Goal: Information Seeking & Learning: Learn about a topic

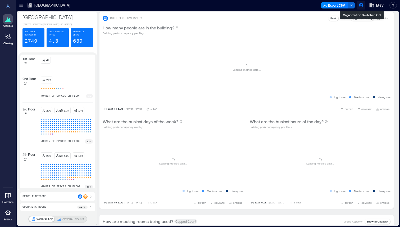
click at [358, 7] on button "button" at bounding box center [361, 5] width 8 height 8
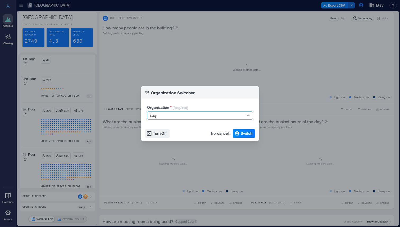
click at [194, 117] on div at bounding box center [197, 115] width 96 height 6
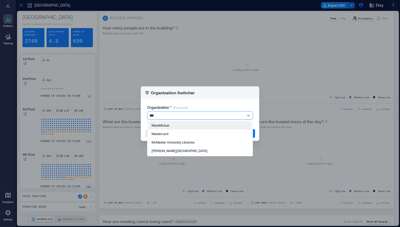
type input "****"
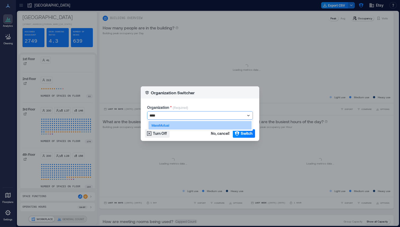
click at [185, 127] on div "MassMutual" at bounding box center [199, 125] width 103 height 8
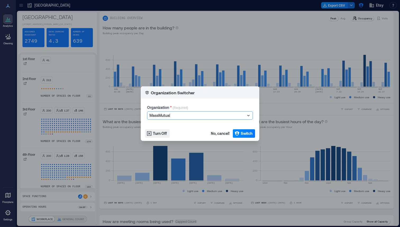
click at [250, 138] on footer "Turn Off No, cancel! Switch" at bounding box center [200, 133] width 119 height 15
click at [245, 134] on span "Switch" at bounding box center [247, 133] width 12 height 5
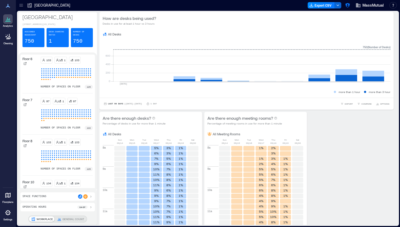
click at [2, 215] on link "Settings" at bounding box center [8, 214] width 13 height 16
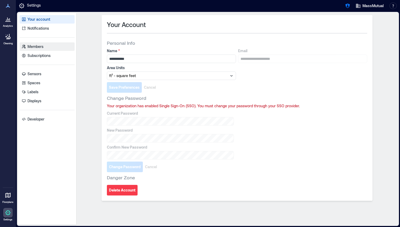
click at [54, 44] on link "Members" at bounding box center [47, 46] width 55 height 8
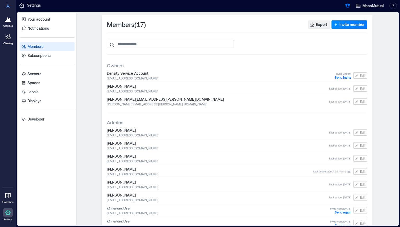
click at [8, 24] on link "Analytics" at bounding box center [7, 21] width 13 height 16
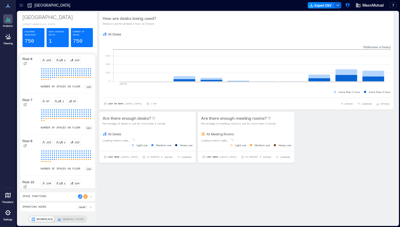
click at [24, 6] on div at bounding box center [21, 5] width 8 height 8
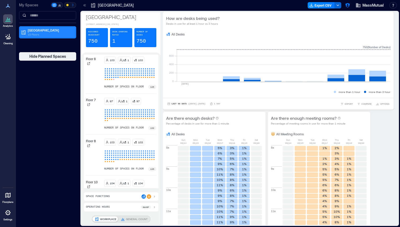
click at [36, 33] on p "10 Floors" at bounding box center [50, 34] width 44 height 4
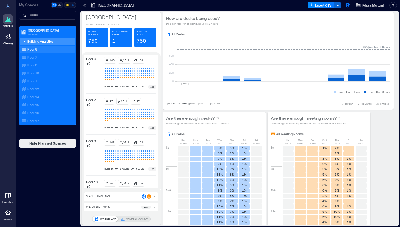
click at [37, 48] on p "Floor 6" at bounding box center [32, 49] width 10 height 4
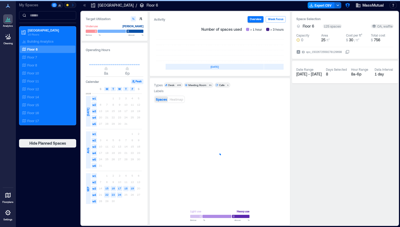
scroll to position [0, 158]
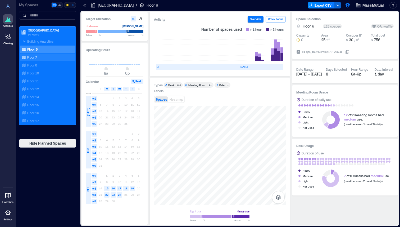
click at [38, 57] on div "Floor 7" at bounding box center [46, 56] width 51 height 5
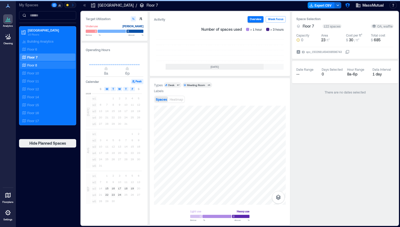
scroll to position [0, 158]
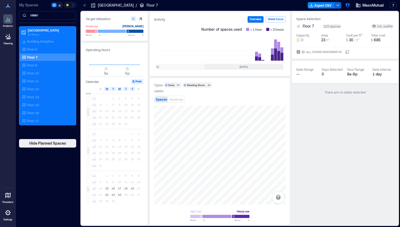
click at [172, 85] on div "Desk" at bounding box center [171, 85] width 6 height 4
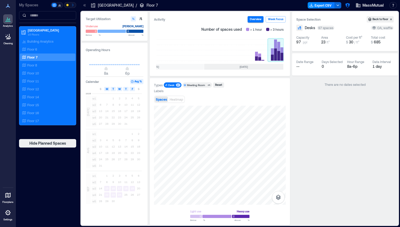
click at [276, 53] on rect at bounding box center [276, 49] width 16 height 21
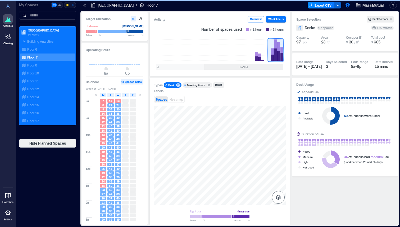
click at [277, 194] on icon "button" at bounding box center [278, 197] width 6 height 6
click at [279, 166] on icon "button" at bounding box center [278, 169] width 6 height 6
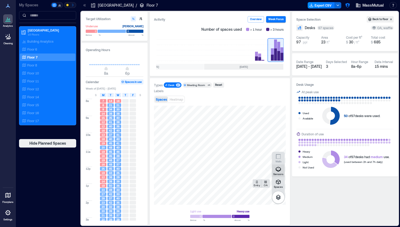
click at [279, 170] on icon "button" at bounding box center [278, 169] width 6 height 6
click at [86, 6] on icon at bounding box center [84, 5] width 5 height 5
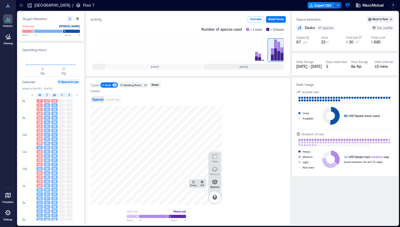
scroll to position [0, 95]
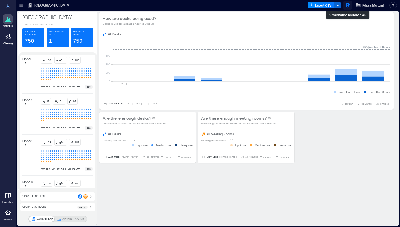
click at [345, 6] on icon "button" at bounding box center [347, 5] width 5 height 5
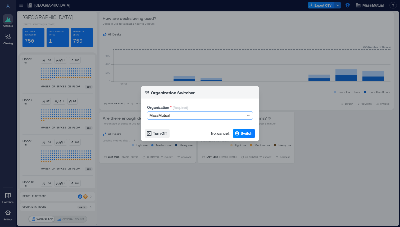
click at [217, 115] on div at bounding box center [197, 115] width 96 height 6
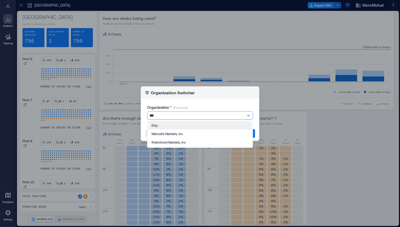
type input "****"
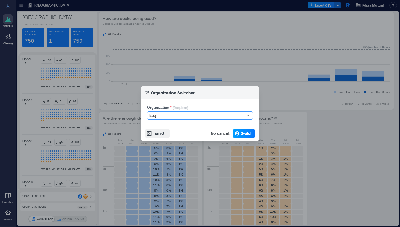
click at [241, 134] on span "Switch" at bounding box center [247, 133] width 12 height 5
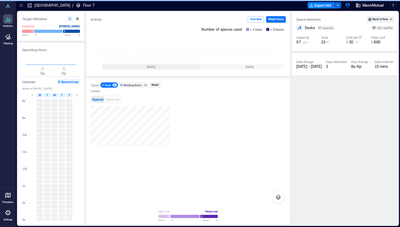
scroll to position [0, 95]
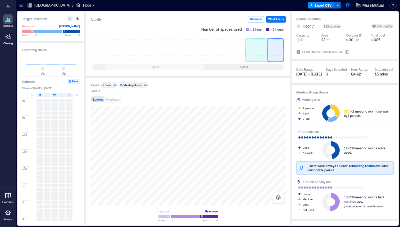
click at [253, 54] on rect at bounding box center [257, 49] width 22 height 21
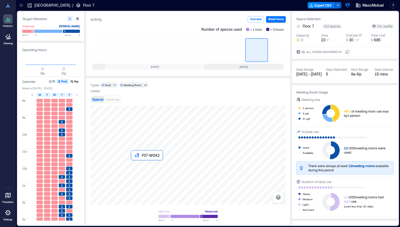
click at [140, 169] on div at bounding box center [187, 155] width 195 height 99
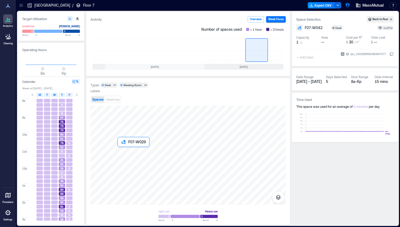
click at [125, 156] on div at bounding box center [187, 155] width 195 height 99
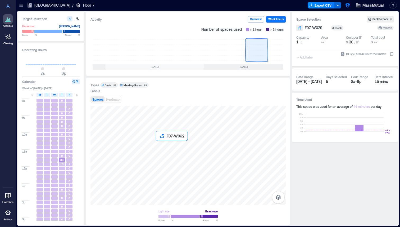
click at [163, 151] on div at bounding box center [187, 155] width 195 height 99
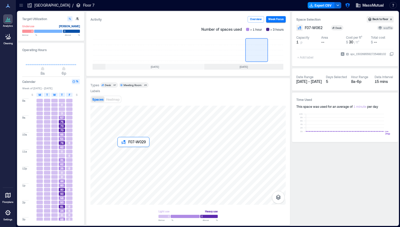
click at [127, 158] on div at bounding box center [187, 155] width 195 height 99
click at [37, 2] on div "Boston / Floor 7" at bounding box center [60, 5] width 71 height 8
click at [36, 5] on p "[GEOGRAPHIC_DATA]" at bounding box center [52, 5] width 36 height 5
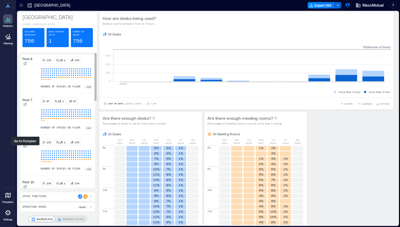
click at [24, 148] on div at bounding box center [24, 145] width 5 height 5
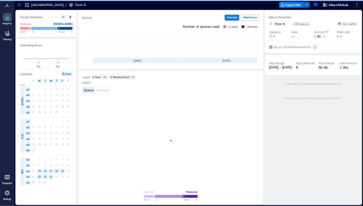
scroll to position [0, 95]
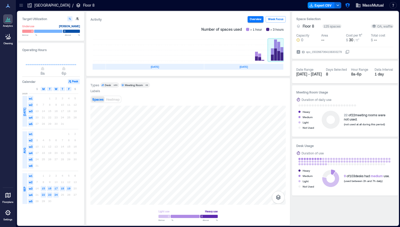
click at [279, 52] on rect at bounding box center [276, 49] width 16 height 21
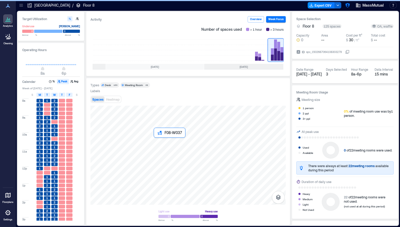
click at [159, 143] on div at bounding box center [187, 155] width 195 height 99
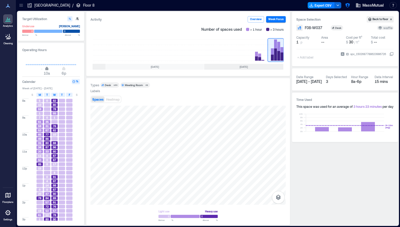
type input "*"
click at [45, 70] on span "9a" at bounding box center [44, 69] width 3 height 2
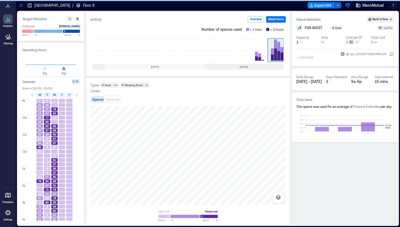
type input "**"
drag, startPoint x: 65, startPoint y: 70, endPoint x: 62, endPoint y: 69, distance: 2.7
click at [62, 69] on span "5p" at bounding box center [61, 69] width 3 height 2
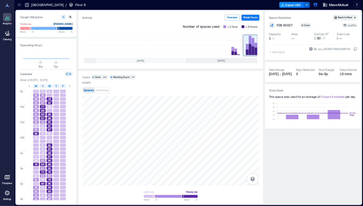
scroll to position [0, 131]
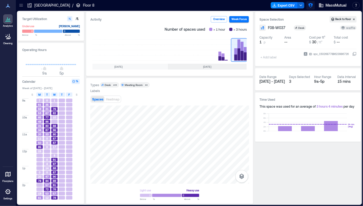
click at [312, 6] on icon "button" at bounding box center [310, 5] width 5 height 5
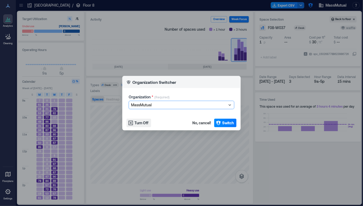
click at [174, 104] on div at bounding box center [179, 105] width 96 height 6
click at [186, 68] on div "Organization Switcher Organization * (Required) MassMutual Turn Off No, cancel!…" at bounding box center [181, 103] width 363 height 206
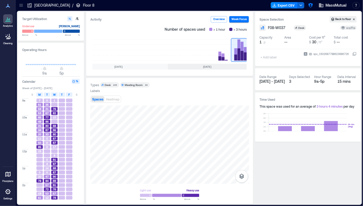
click at [23, 7] on icon at bounding box center [21, 5] width 5 height 5
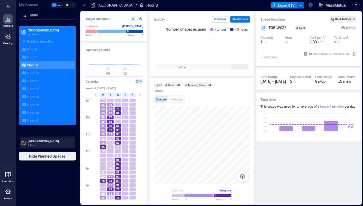
click at [39, 144] on p "1 Floor" at bounding box center [50, 145] width 44 height 4
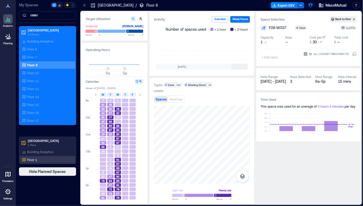
click at [37, 160] on div "Floor 1" at bounding box center [46, 159] width 51 height 5
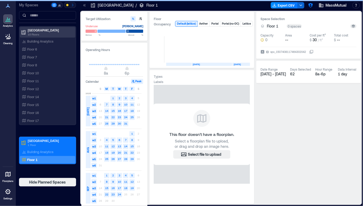
scroll to position [0, 55]
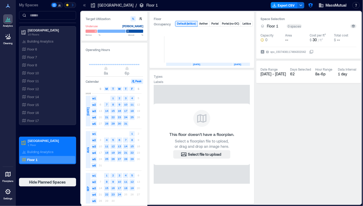
click at [83, 4] on icon at bounding box center [84, 5] width 5 height 5
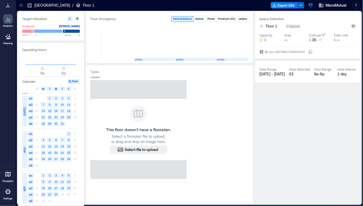
scroll to position [0, 8]
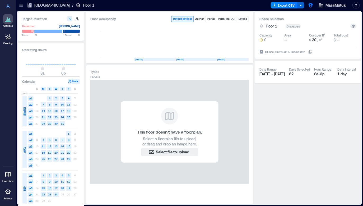
click at [22, 4] on icon at bounding box center [20, 4] width 3 height 1
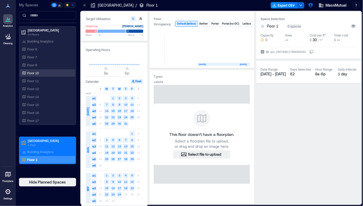
click at [45, 73] on div "Floor 10" at bounding box center [46, 72] width 51 height 5
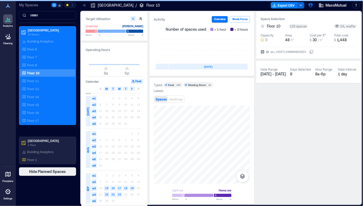
click at [85, 6] on icon at bounding box center [84, 5] width 5 height 5
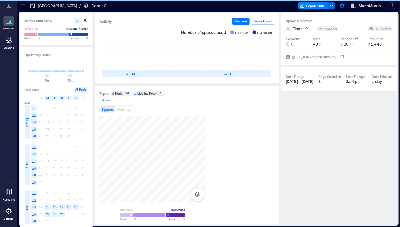
scroll to position [0, 131]
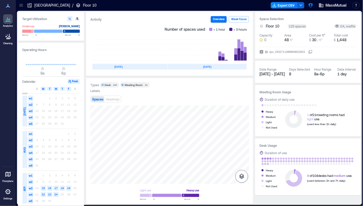
click at [241, 179] on icon "button" at bounding box center [242, 176] width 6 height 6
click at [239, 151] on icon "button" at bounding box center [242, 148] width 6 height 6
click at [8, 194] on icon at bounding box center [7, 191] width 5 height 5
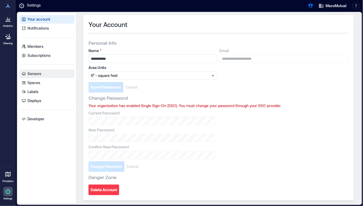
click at [41, 73] on p "Sensors" at bounding box center [35, 73] width 14 height 5
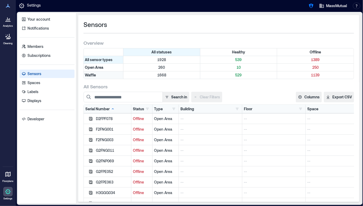
click at [110, 76] on div "Waffle" at bounding box center [104, 74] width 40 height 7
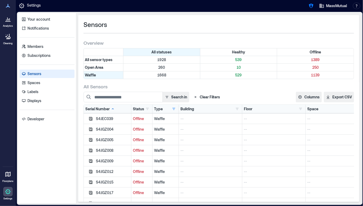
click at [5, 21] on icon at bounding box center [7, 21] width 5 height 1
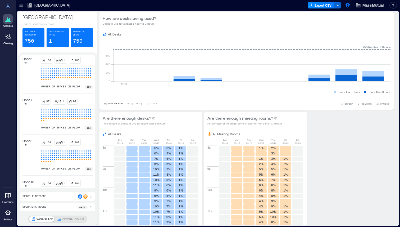
click at [7, 214] on icon at bounding box center [8, 212] width 6 height 6
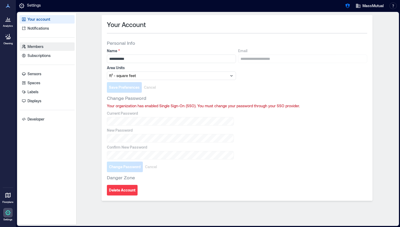
click at [46, 48] on link "Members" at bounding box center [47, 46] width 55 height 8
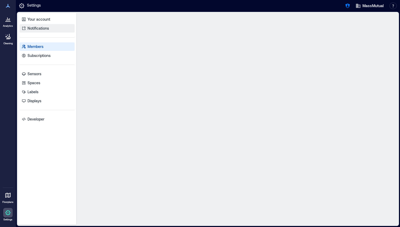
click at [44, 28] on p "Notifications" at bounding box center [38, 28] width 21 height 5
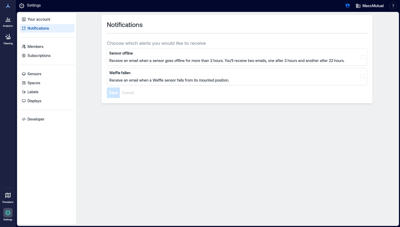
click at [148, 59] on p "Receive an email when a sensor goes offline for more than 3 hours. You’ll recei…" at bounding box center [226, 60] width 235 height 5
click at [53, 47] on link "Members" at bounding box center [47, 46] width 55 height 8
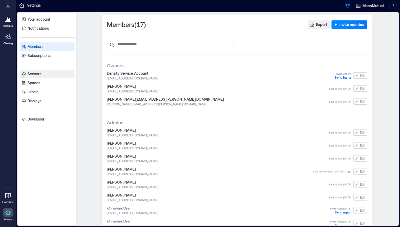
click at [47, 77] on link "Sensors" at bounding box center [47, 74] width 55 height 8
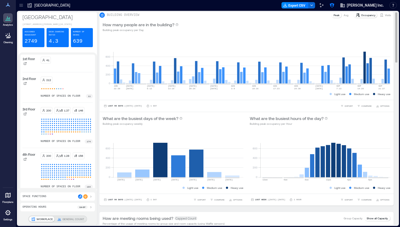
click at [208, 27] on div "How many people are in the building? Building peak occupancy per Day" at bounding box center [247, 26] width 288 height 11
click at [277, 35] on div "How many people are in the building? Building peak occupancy per Day" at bounding box center [246, 26] width 294 height 17
click at [255, 38] on div "0 200 400 600 JUN 22-28 JUN 29 JUL 5 JUL 6-12 JUL 13-19 JUL 20-26 JUL 27 AUG 2 …" at bounding box center [246, 67] width 294 height 65
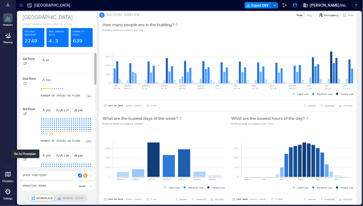
click at [26, 160] on icon at bounding box center [25, 159] width 3 height 3
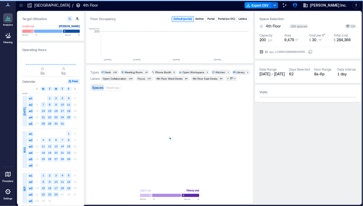
scroll to position [0, 883]
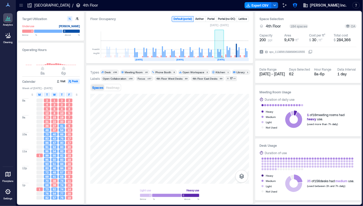
click at [216, 48] on rect at bounding box center [219, 44] width 9 height 26
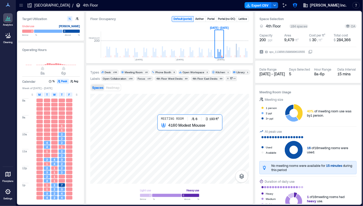
click at [171, 138] on div at bounding box center [169, 139] width 159 height 90
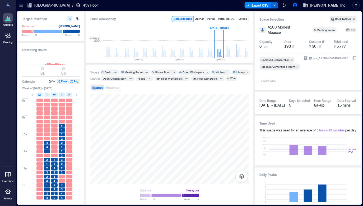
click at [74, 80] on button "Avg" at bounding box center [75, 81] width 10 height 5
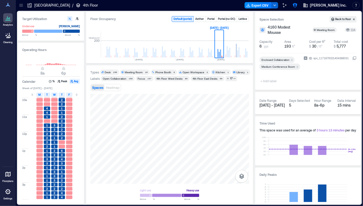
scroll to position [52, 0]
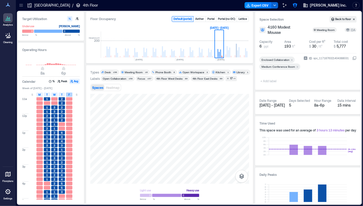
click at [71, 96] on div "F" at bounding box center [69, 95] width 6 height 4
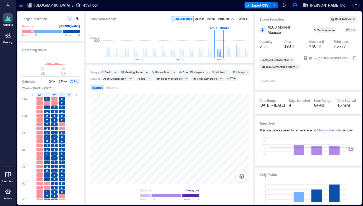
click at [71, 96] on div "F" at bounding box center [69, 95] width 6 height 4
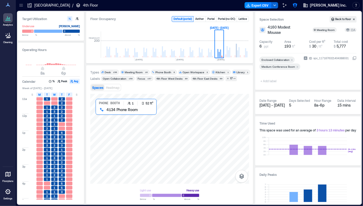
click at [104, 115] on div at bounding box center [169, 139] width 159 height 90
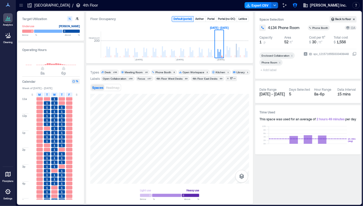
click at [74, 82] on icon "button" at bounding box center [73, 81] width 3 height 3
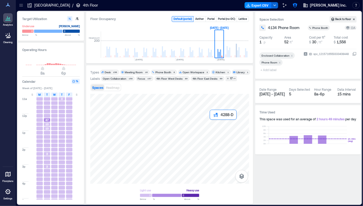
click at [212, 124] on div at bounding box center [169, 139] width 159 height 90
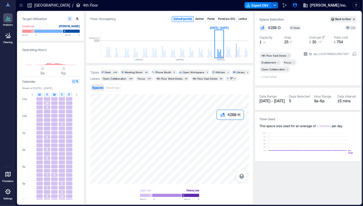
click at [221, 123] on div at bounding box center [169, 139] width 159 height 90
click at [234, 112] on div at bounding box center [169, 139] width 159 height 90
click at [111, 72] on div "Desk" at bounding box center [108, 72] width 7 height 4
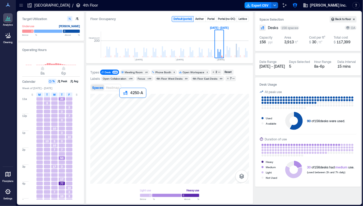
click at [124, 103] on div at bounding box center [169, 139] width 159 height 90
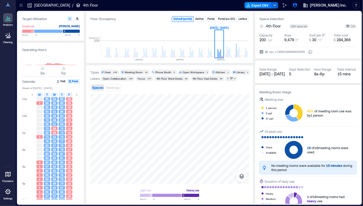
click at [115, 72] on div "156" at bounding box center [115, 72] width 6 height 3
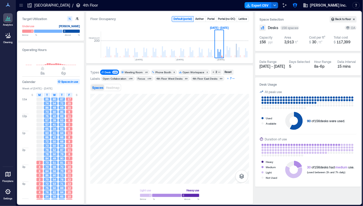
click at [228, 79] on icon "button" at bounding box center [229, 79] width 2 height 2
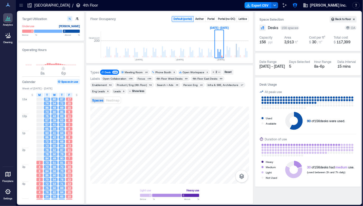
click at [208, 85] on div "Infra & SRE, Architecture" at bounding box center [223, 85] width 31 height 4
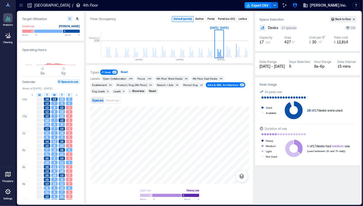
click at [122, 72] on div "Reset" at bounding box center [124, 72] width 9 height 5
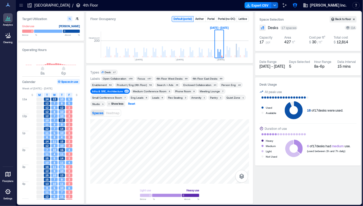
click at [132, 104] on div "Reset" at bounding box center [132, 104] width 9 height 5
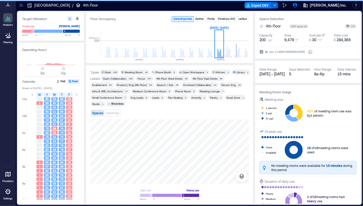
click at [132, 74] on div "Meeting Room" at bounding box center [134, 72] width 18 height 4
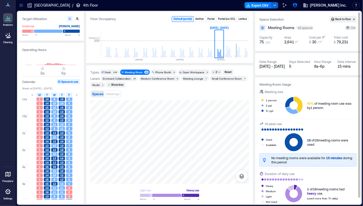
scroll to position [7, 0]
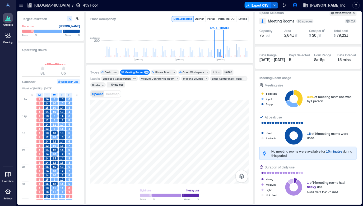
click at [223, 78] on div "Small Conference Room" at bounding box center [227, 79] width 30 height 4
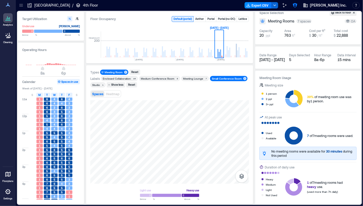
click at [223, 78] on div "Small Conference Room" at bounding box center [227, 79] width 30 height 4
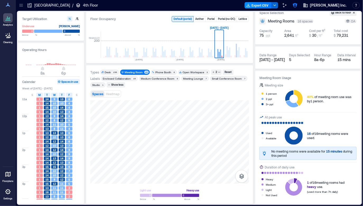
click at [238, 79] on div "Small Conference Room" at bounding box center [227, 79] width 30 height 4
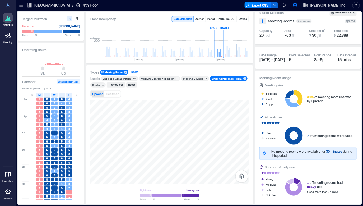
click at [133, 72] on div "Reset" at bounding box center [135, 72] width 9 height 5
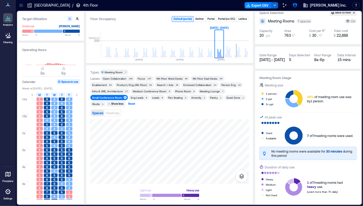
click at [133, 105] on div "Reset" at bounding box center [132, 104] width 9 height 5
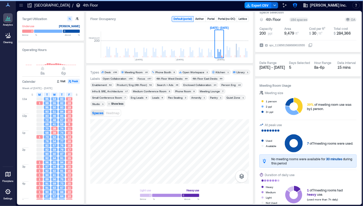
scroll to position [6, 0]
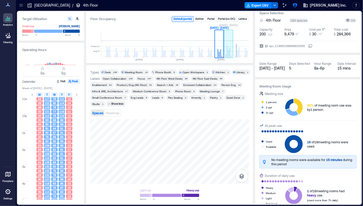
click at [230, 53] on rect at bounding box center [230, 53] width 1 height 10
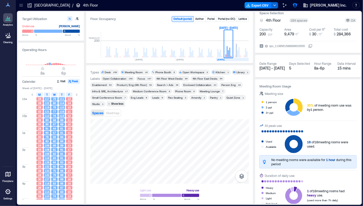
click at [224, 60] on text "SEP, 2025" at bounding box center [221, 59] width 7 height 3
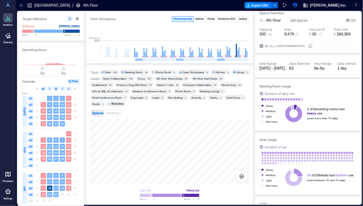
click at [108, 72] on div "Desk" at bounding box center [108, 72] width 6 height 4
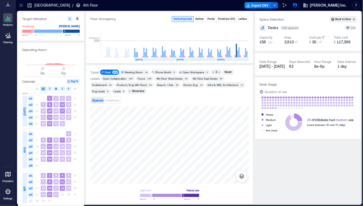
click at [43, 90] on span "M" at bounding box center [43, 89] width 2 height 4
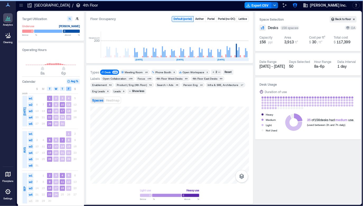
click at [69, 89] on span "F" at bounding box center [68, 89] width 1 height 4
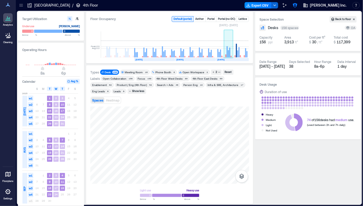
click at [227, 47] on rect at bounding box center [227, 51] width 1 height 11
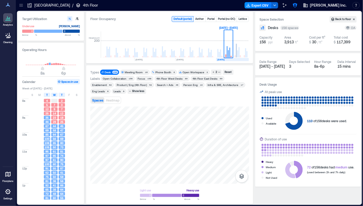
click at [225, 60] on text "SEP, 2025" at bounding box center [221, 59] width 7 height 3
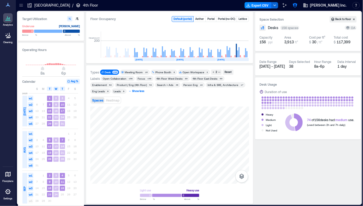
click at [131, 91] on div "Show less" at bounding box center [138, 91] width 14 height 5
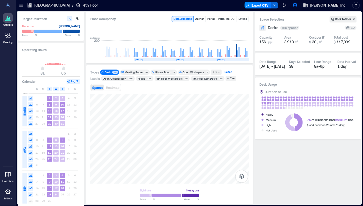
click at [226, 71] on div "Reset" at bounding box center [228, 72] width 9 height 5
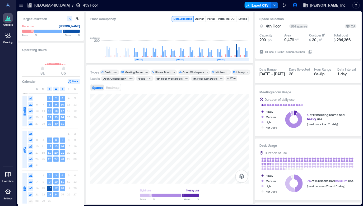
click at [272, 5] on button "Export CSV" at bounding box center [258, 5] width 27 height 6
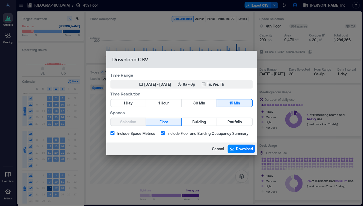
click at [217, 34] on div "Download CSV Time Range Jul 1, 2025 - Sep 24, 2025 8a - 6p Tu, We, Th Time Reso…" at bounding box center [181, 103] width 363 height 206
click at [220, 150] on span "Cancel" at bounding box center [218, 148] width 12 height 5
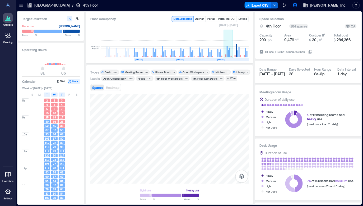
click at [230, 49] on rect at bounding box center [230, 53] width 1 height 10
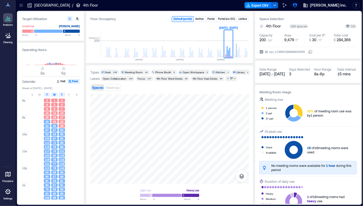
click at [112, 71] on span "Desk 156" at bounding box center [109, 72] width 17 height 4
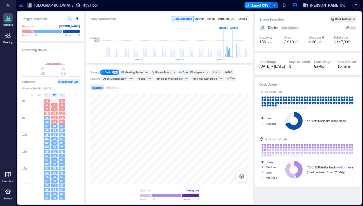
click at [268, 6] on button "Export CSV" at bounding box center [258, 5] width 27 height 6
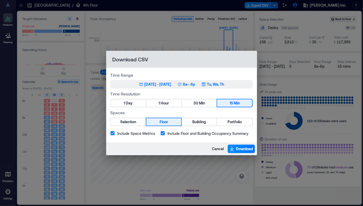
click at [194, 84] on p "8a - 6p" at bounding box center [189, 84] width 12 height 5
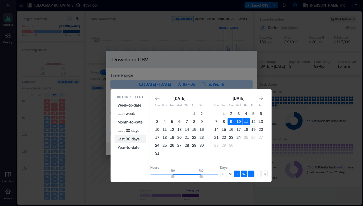
click at [125, 138] on button "Last 90 days" at bounding box center [130, 139] width 31 height 8
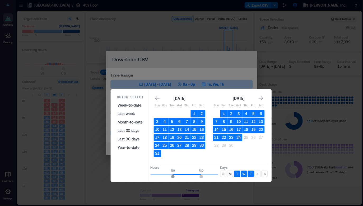
type input "*"
click at [176, 176] on span "9a" at bounding box center [176, 177] width 3 height 2
type input "**"
click at [200, 176] on span "5p" at bounding box center [198, 177] width 3 height 2
click at [231, 173] on p "M" at bounding box center [230, 174] width 3 height 4
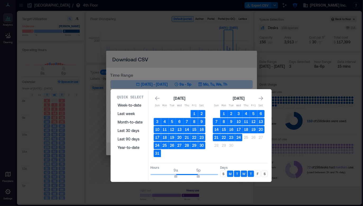
click at [258, 175] on p "F" at bounding box center [258, 174] width 2 height 4
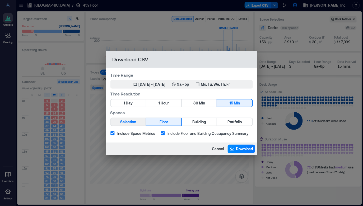
click at [127, 123] on span "Selection" at bounding box center [129, 122] width 16 height 7
click at [156, 122] on button "Floor" at bounding box center [164, 121] width 35 height 7
click at [207, 124] on button "Building" at bounding box center [199, 121] width 35 height 7
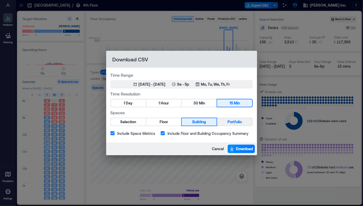
click at [245, 125] on button "Portfolio" at bounding box center [234, 121] width 35 height 7
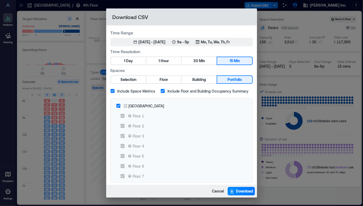
scroll to position [2, 0]
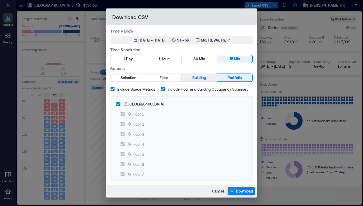
click at [215, 79] on button "Building" at bounding box center [199, 77] width 35 height 7
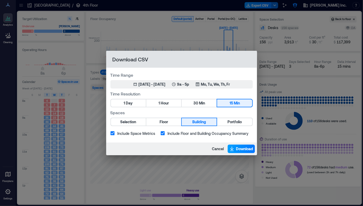
click at [237, 150] on span "Download" at bounding box center [245, 148] width 17 height 5
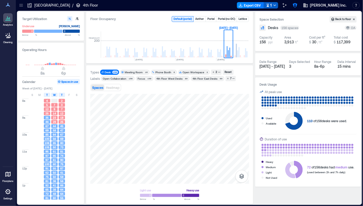
click at [277, 4] on icon "button" at bounding box center [275, 5] width 4 height 4
click at [243, 4] on div at bounding box center [172, 5] width 141 height 8
click at [222, 12] on div "Target Utilization Underuse Critical mass Below ** % Above ** % Operating Hours…" at bounding box center [190, 108] width 346 height 194
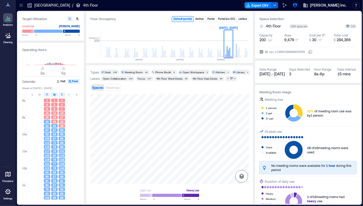
click at [243, 177] on icon "button" at bounding box center [242, 176] width 5 height 5
click at [240, 180] on button "button" at bounding box center [242, 176] width 13 height 13
click at [242, 178] on icon "button" at bounding box center [242, 176] width 5 height 5
click at [239, 148] on icon "button" at bounding box center [241, 148] width 5 height 5
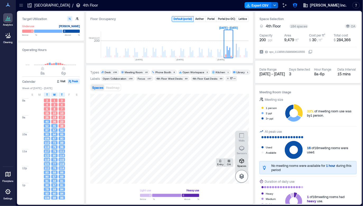
click at [240, 172] on button "button" at bounding box center [242, 176] width 13 height 13
click at [240, 153] on p "Sensors" at bounding box center [242, 153] width 10 height 3
click at [243, 164] on icon "button" at bounding box center [242, 161] width 6 height 6
click at [151, 128] on div "G2FRA087" at bounding box center [169, 139] width 159 height 90
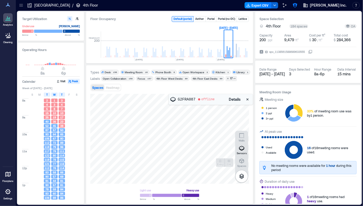
click at [235, 100] on span "Details" at bounding box center [235, 99] width 12 height 5
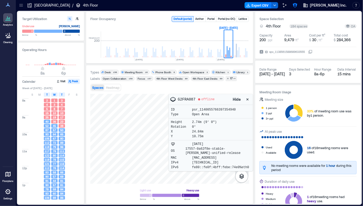
drag, startPoint x: 194, startPoint y: 144, endPoint x: 217, endPoint y: 144, distance: 23.5
click at [217, 144] on div "2 months ago" at bounding box center [211, 144] width 80 height 4
drag, startPoint x: 217, startPoint y: 144, endPoint x: 176, endPoint y: 140, distance: 41.4
click at [176, 140] on div "2 months ago OS 17557-0a62f8e-stable-driggs-unified-release MAC fc:0f:4b:be:74:…" at bounding box center [211, 155] width 84 height 31
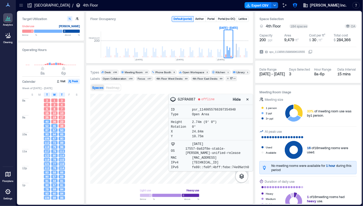
click at [247, 99] on icon "button" at bounding box center [247, 99] width 5 height 5
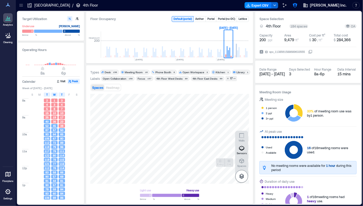
click at [246, 175] on button "button" at bounding box center [242, 176] width 13 height 13
click at [244, 175] on icon "button" at bounding box center [242, 176] width 5 height 5
drag, startPoint x: 243, startPoint y: 149, endPoint x: 241, endPoint y: 162, distance: 13.9
click at [241, 162] on ol "Spaces Entry OA Sensors Walls" at bounding box center [242, 157] width 13 height 52
click at [241, 162] on icon "button" at bounding box center [242, 161] width 5 height 5
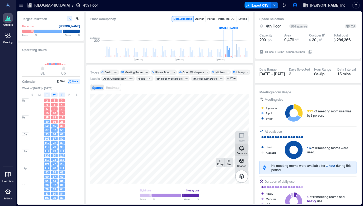
click at [241, 152] on p "Sensors" at bounding box center [242, 153] width 10 height 3
click at [240, 176] on icon "button" at bounding box center [242, 176] width 5 height 5
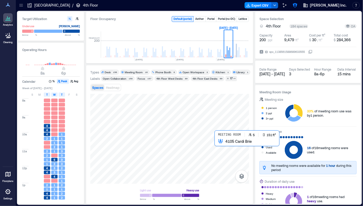
click at [219, 144] on div at bounding box center [169, 139] width 159 height 90
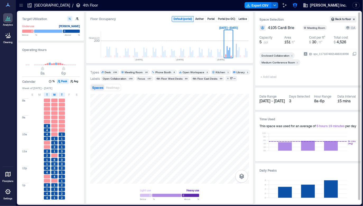
click at [353, 56] on icon at bounding box center [354, 54] width 3 height 3
click at [103, 66] on div "Types Desk 156 Meeting Room 16 Phone Booth 8 Open Workspace 2 Kitchen 1 Library…" at bounding box center [169, 134] width 167 height 139
click at [39, 6] on p "Brooklyn" at bounding box center [52, 5] width 36 height 5
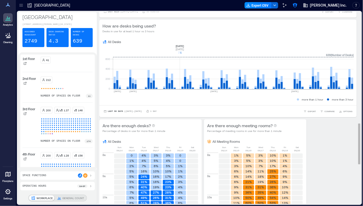
scroll to position [523, 0]
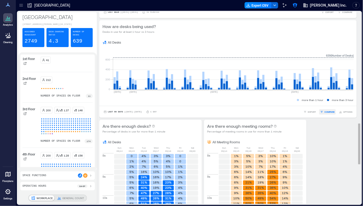
click at [328, 113] on span "COMPARE" at bounding box center [330, 111] width 10 height 3
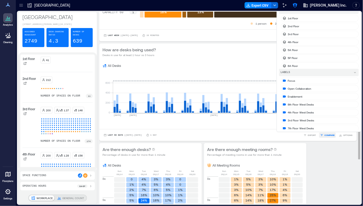
scroll to position [3, 0]
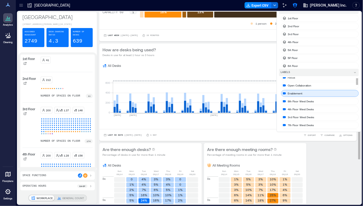
click at [314, 97] on div "Enablement" at bounding box center [320, 93] width 78 height 7
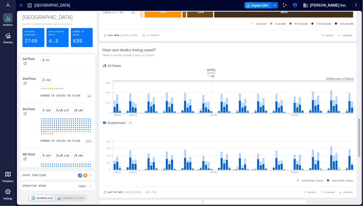
click at [213, 71] on rect at bounding box center [233, 90] width 241 height 45
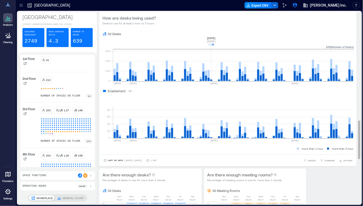
scroll to position [554, 0]
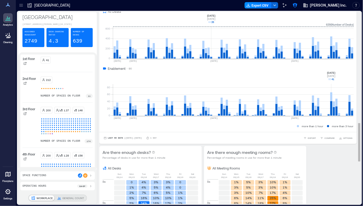
click at [332, 98] on rect at bounding box center [233, 93] width 241 height 45
click at [312, 140] on span "EXPORT" at bounding box center [312, 138] width 8 height 3
click at [249, 140] on div "Last 90 Days | Jun 25 - Sep 24 1 Day EXPORT IMAGE CSV COMPARE OPTIONS" at bounding box center [228, 137] width 251 height 5
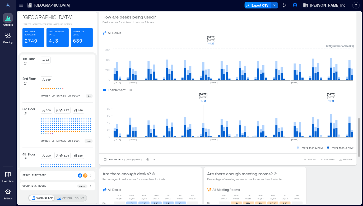
scroll to position [525, 0]
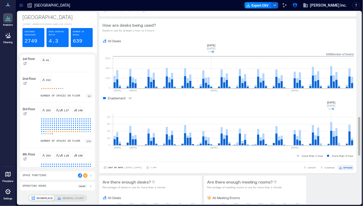
click at [347, 169] on span "OPTIONS" at bounding box center [348, 167] width 9 height 3
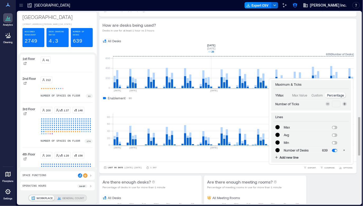
click at [335, 129] on span at bounding box center [334, 127] width 2 height 2
type input "*******"
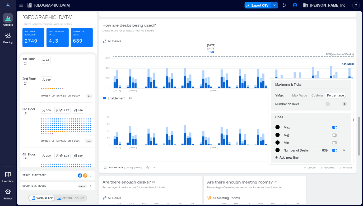
click at [334, 137] on span at bounding box center [334, 135] width 2 height 2
type input "*******"
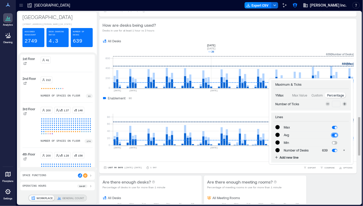
click at [334, 137] on span at bounding box center [335, 135] width 5 height 3
type input "*******"
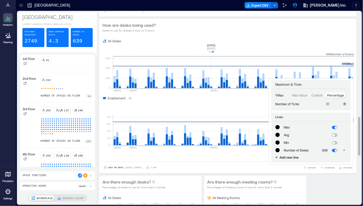
click at [334, 137] on span at bounding box center [334, 135] width 2 height 2
type input "*******"
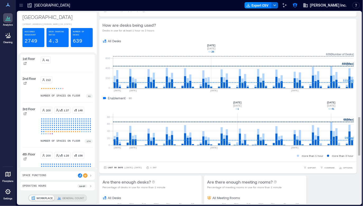
click at [238, 116] on rect at bounding box center [233, 122] width 241 height 45
click at [238, 131] on rect at bounding box center [233, 122] width 241 height 45
click at [66, 174] on div "Space Functions" at bounding box center [57, 176] width 70 height 4
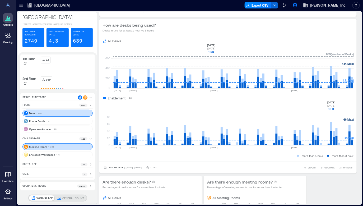
click at [61, 187] on div "Operating Hours 8a - 6p" at bounding box center [57, 186] width 70 height 4
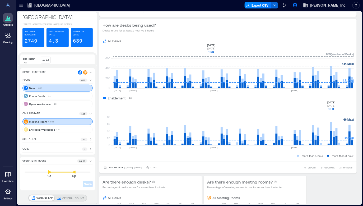
click at [49, 172] on icon at bounding box center [49, 171] width 3 height 3
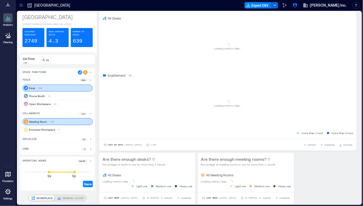
scroll to position [392, 0]
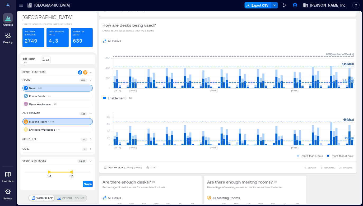
click at [72, 172] on div "9a 5p" at bounding box center [58, 172] width 66 height 1
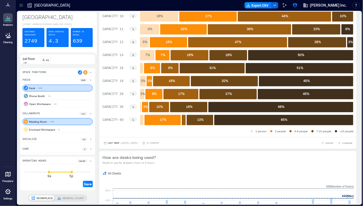
scroll to position [525, 0]
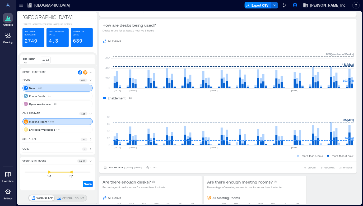
click at [58, 161] on div "Operating Hours 9a - 5p" at bounding box center [57, 162] width 70 height 6
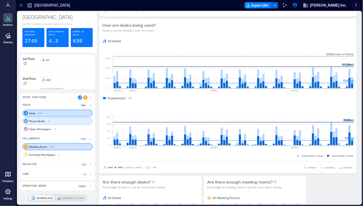
click at [42, 121] on p "Phone Booth" at bounding box center [37, 121] width 16 height 4
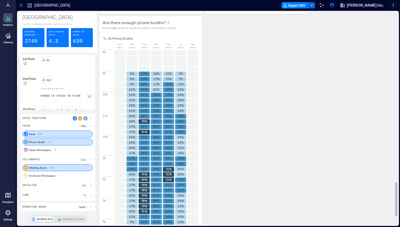
scroll to position [1121, 0]
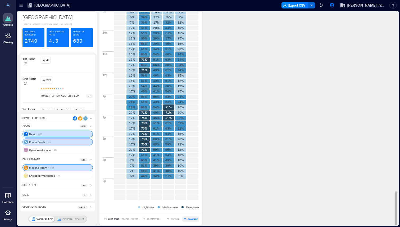
click at [188, 218] on span "COMPARE" at bounding box center [193, 218] width 10 height 3
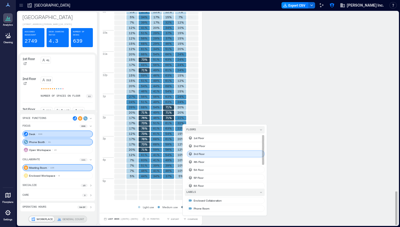
click at [206, 156] on div "3rd Floor" at bounding box center [226, 153] width 78 height 7
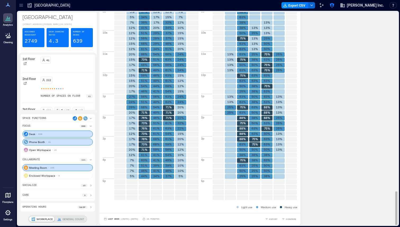
click at [124, 218] on span "| Sep 14 - Sep 20" at bounding box center [129, 218] width 18 height 0
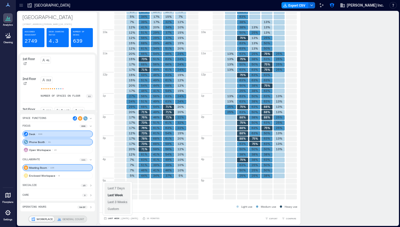
click at [118, 200] on span "Last 3 Weeks" at bounding box center [118, 202] width 20 height 4
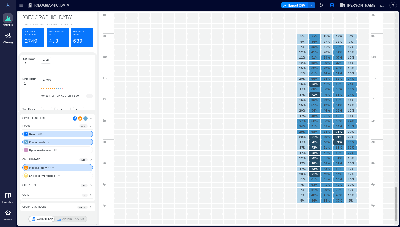
scroll to position [1121, 0]
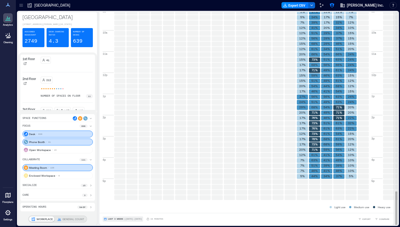
click at [131, 219] on span "| Aug 31 - Sep 20" at bounding box center [133, 219] width 18 height 0
click at [119, 189] on span "Last 7 Days" at bounding box center [116, 189] width 17 height 4
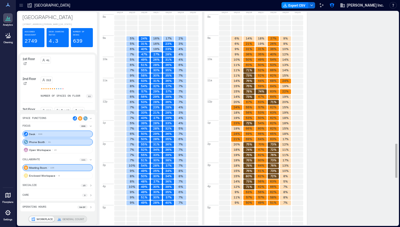
scroll to position [979, 0]
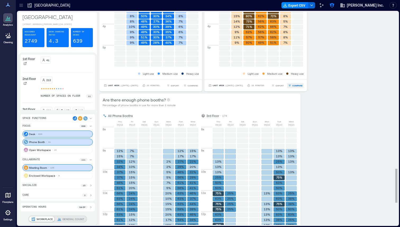
click at [296, 87] on button "COMPARE" at bounding box center [295, 85] width 17 height 5
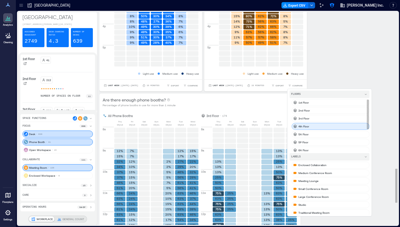
click at [306, 128] on p "4th Floor" at bounding box center [303, 126] width 11 height 4
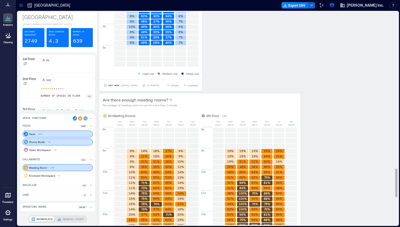
click at [340, 121] on div "Are there enough desks? Percentage of desks in use for more than 1 minute All D…" at bounding box center [246, 228] width 294 height 815
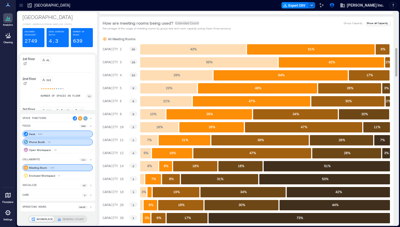
scroll to position [259, 0]
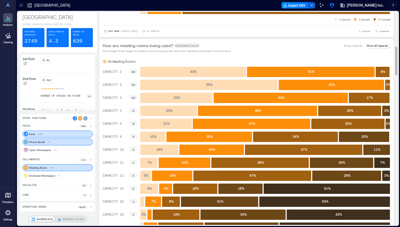
click at [352, 48] on p "Group Capacity" at bounding box center [353, 45] width 19 height 4
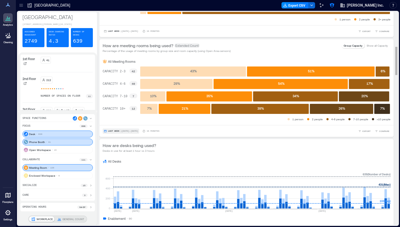
click at [125, 131] on span "| Sep 14 - Sep 20" at bounding box center [129, 131] width 18 height 0
click at [121, 116] on span "Last 3 Weeks" at bounding box center [118, 118] width 20 height 4
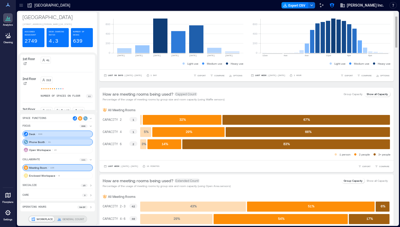
scroll to position [0, 0]
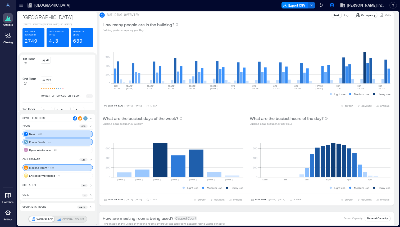
click at [10, 217] on div at bounding box center [8, 213] width 10 height 10
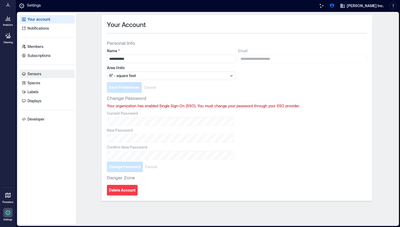
click at [44, 73] on link "Sensors" at bounding box center [47, 74] width 55 height 8
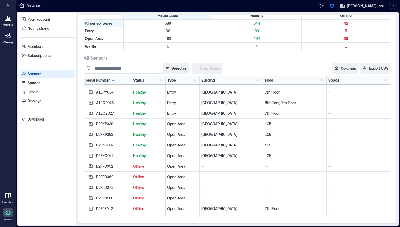
scroll to position [19, 0]
click at [161, 80] on button "button" at bounding box center [160, 80] width 6 height 5
click at [219, 58] on div "All Sensors" at bounding box center [237, 57] width 307 height 6
click at [41, 83] on link "Spaces" at bounding box center [47, 83] width 55 height 8
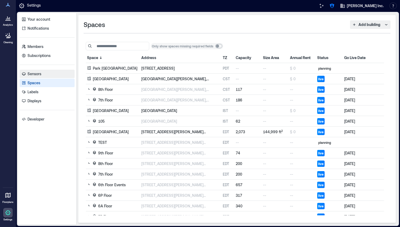
click at [42, 76] on link "Sensors" at bounding box center [47, 74] width 55 height 8
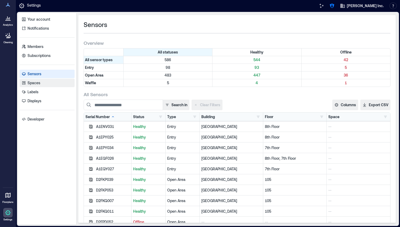
click at [40, 81] on link "Spaces" at bounding box center [47, 83] width 55 height 8
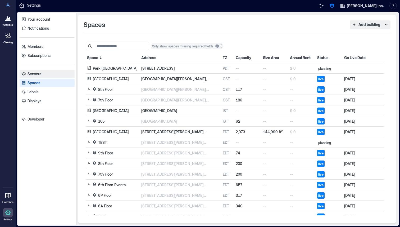
click at [40, 70] on link "Sensors" at bounding box center [47, 74] width 55 height 8
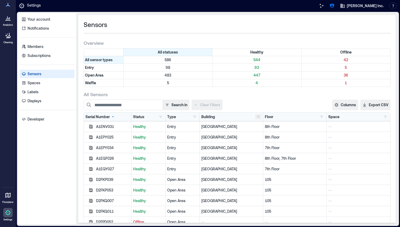
click at [259, 117] on button "button" at bounding box center [258, 116] width 6 height 5
click at [263, 125] on div "Brooklyn 449" at bounding box center [288, 126] width 61 height 5
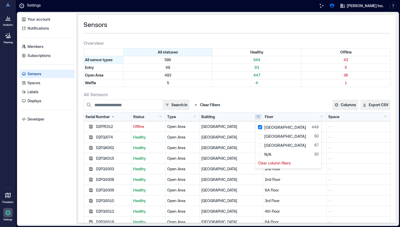
click at [255, 101] on div "Search in Clear Filters" at bounding box center [190, 104] width 212 height 11
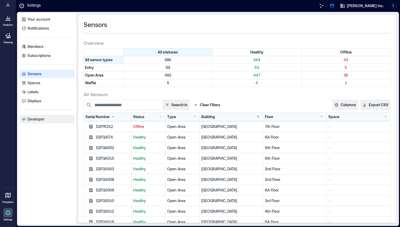
click at [36, 118] on p "Developer" at bounding box center [36, 118] width 17 height 5
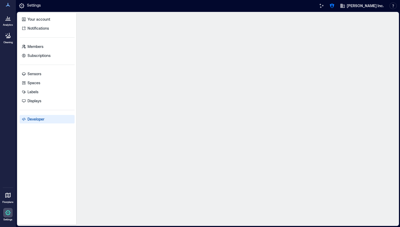
select select "*****"
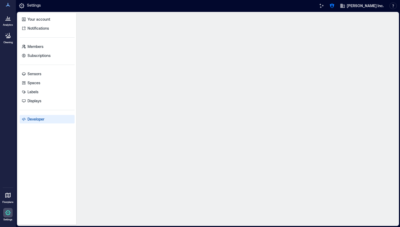
select select "*****"
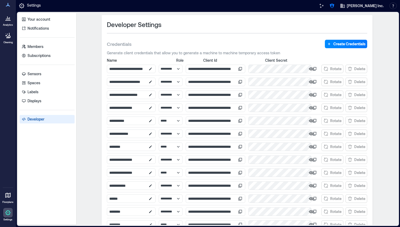
click at [9, 23] on div at bounding box center [8, 18] width 10 height 10
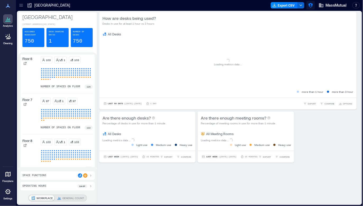
click at [314, 6] on button "button" at bounding box center [311, 5] width 8 height 8
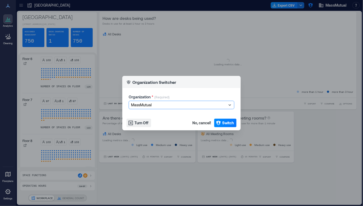
click at [171, 104] on div at bounding box center [179, 105] width 96 height 6
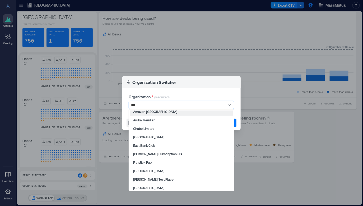
type input "****"
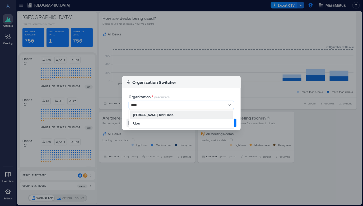
click at [155, 124] on div "Uber" at bounding box center [181, 123] width 103 height 8
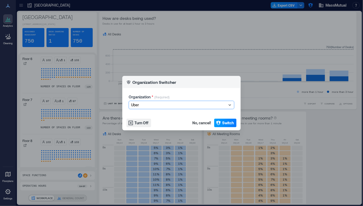
click at [219, 122] on icon "button" at bounding box center [218, 122] width 5 height 5
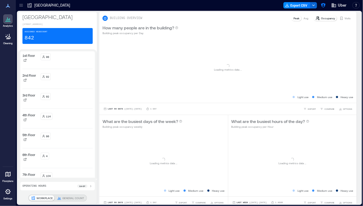
click at [24, 8] on div at bounding box center [21, 5] width 8 height 8
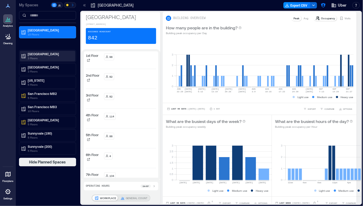
click at [44, 56] on p "3 Floors" at bounding box center [50, 58] width 44 height 4
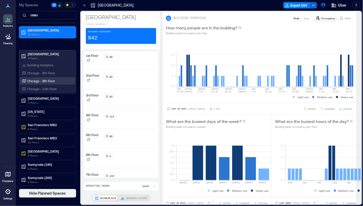
click at [43, 80] on p "Chicago - 9th Floor" at bounding box center [41, 81] width 28 height 4
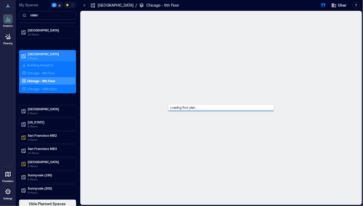
click at [44, 54] on p "[GEOGRAPHIC_DATA]" at bounding box center [50, 54] width 44 height 4
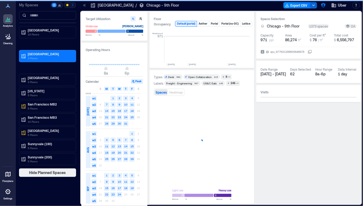
scroll to position [0, 1526]
click at [85, 4] on icon at bounding box center [84, 5] width 5 height 5
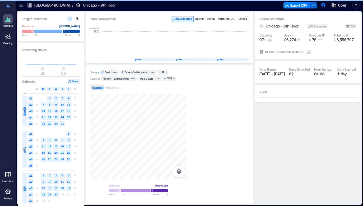
scroll to position [0, 1479]
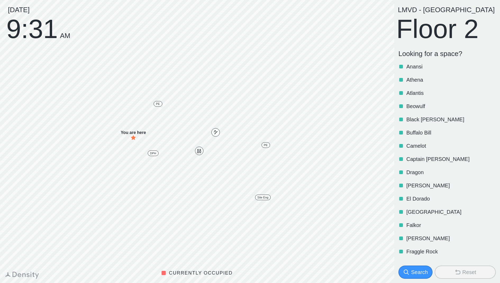
click at [416, 270] on div "Search" at bounding box center [419, 272] width 17 height 7
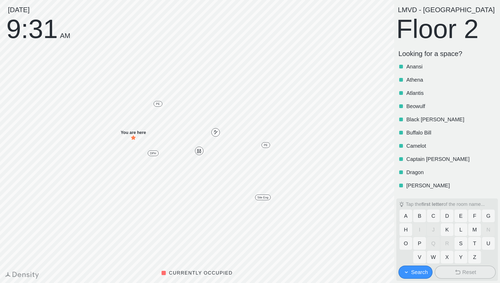
click at [466, 226] on button "L" at bounding box center [460, 230] width 13 height 13
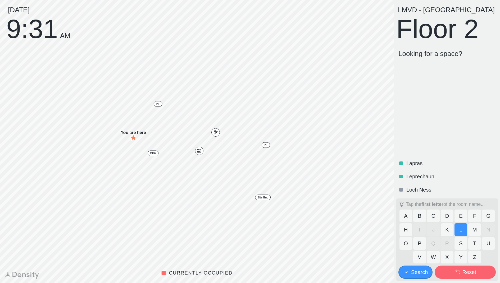
click at [444, 178] on p "Leprechaun" at bounding box center [450, 176] width 88 height 7
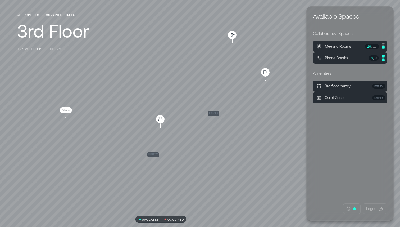
drag, startPoint x: 208, startPoint y: 102, endPoint x: 300, endPoint y: 95, distance: 91.8
click at [300, 95] on div "empty empty" at bounding box center [161, 113] width 478 height 227
drag, startPoint x: 116, startPoint y: 140, endPoint x: 110, endPoint y: 134, distance: 8.6
click at [110, 134] on div "empty empty" at bounding box center [161, 113] width 478 height 227
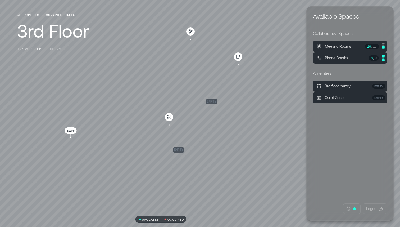
drag, startPoint x: 207, startPoint y: 107, endPoint x: 266, endPoint y: 111, distance: 59.1
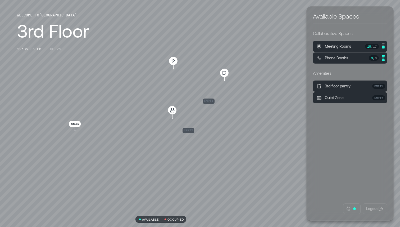
drag, startPoint x: 129, startPoint y: 163, endPoint x: 129, endPoint y: 152, distance: 11.4
click at [129, 152] on div "empty empty" at bounding box center [161, 113] width 478 height 227
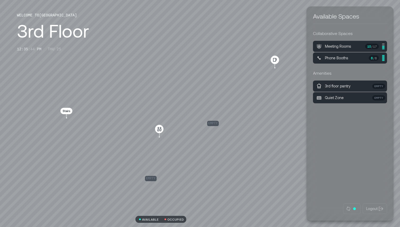
drag, startPoint x: 204, startPoint y: 81, endPoint x: 118, endPoint y: 135, distance: 101.7
click at [118, 135] on div "empty empty" at bounding box center [161, 113] width 478 height 227
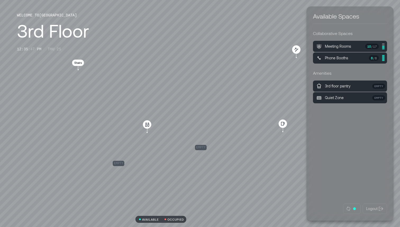
drag, startPoint x: 187, startPoint y: 125, endPoint x: 130, endPoint y: 142, distance: 58.9
click at [130, 142] on div "empty empty" at bounding box center [161, 113] width 478 height 227
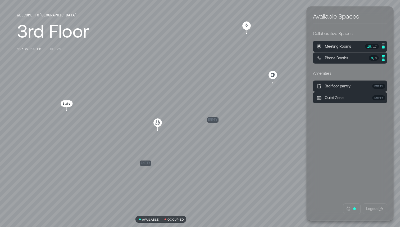
drag, startPoint x: 132, startPoint y: 138, endPoint x: 205, endPoint y: 100, distance: 82.6
click at [205, 100] on div "empty empty" at bounding box center [161, 113] width 478 height 227
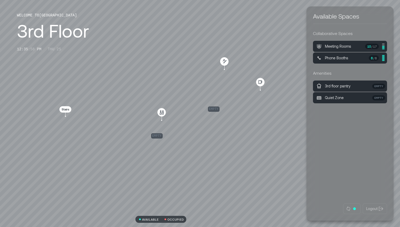
drag, startPoint x: 149, startPoint y: 138, endPoint x: 175, endPoint y: 102, distance: 43.5
click at [175, 102] on div "empty empty" at bounding box center [161, 113] width 478 height 227
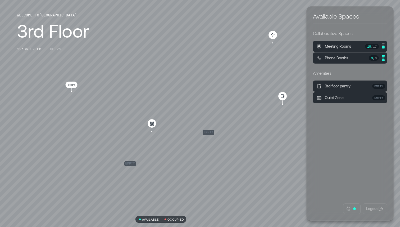
drag, startPoint x: 209, startPoint y: 90, endPoint x: 140, endPoint y: 130, distance: 80.0
click at [140, 130] on div "empty empty" at bounding box center [161, 113] width 478 height 227
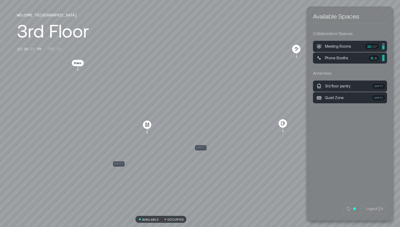
drag, startPoint x: 217, startPoint y: 93, endPoint x: 189, endPoint y: 130, distance: 45.9
click at [189, 130] on div "empty empty" at bounding box center [161, 113] width 478 height 227
click at [207, 111] on div "empty empty" at bounding box center [161, 113] width 478 height 227
drag, startPoint x: 149, startPoint y: 74, endPoint x: 143, endPoint y: 76, distance: 5.8
click at [143, 76] on div "empty empty" at bounding box center [161, 113] width 478 height 227
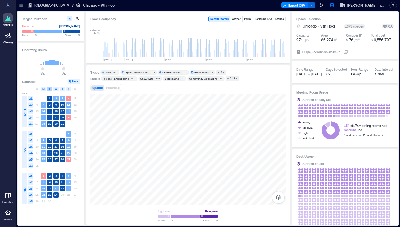
scroll to position [0, 1443]
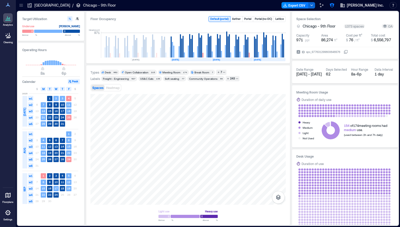
click at [6, 217] on div at bounding box center [8, 213] width 10 height 10
